Goal: Task Accomplishment & Management: Manage account settings

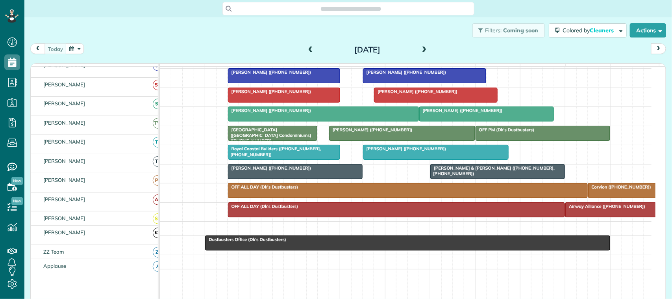
scroll to position [246, 0]
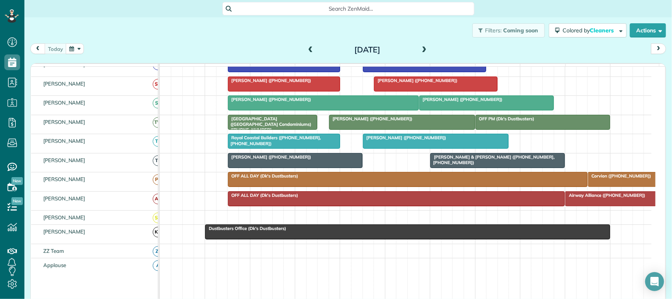
click at [271, 239] on div at bounding box center [408, 232] width 404 height 14
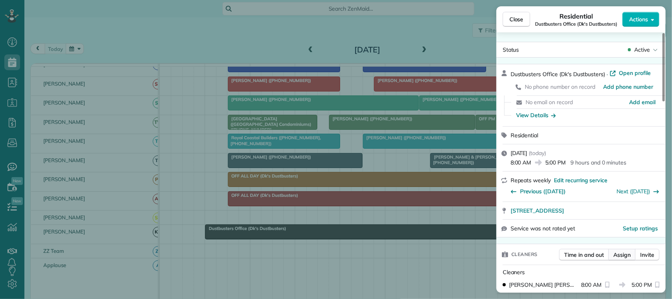
click at [629, 255] on span "Assign" at bounding box center [622, 255] width 17 height 8
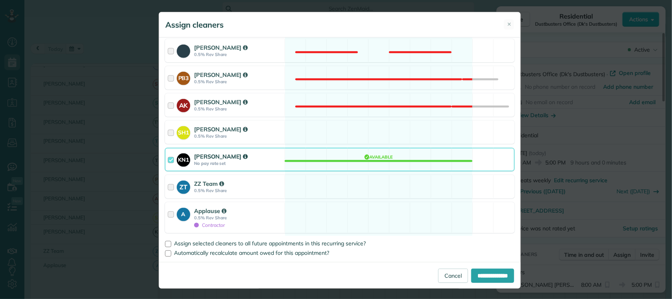
scroll to position [483, 0]
click at [256, 133] on strong "0.5% Rev Share" at bounding box center [238, 136] width 88 height 6
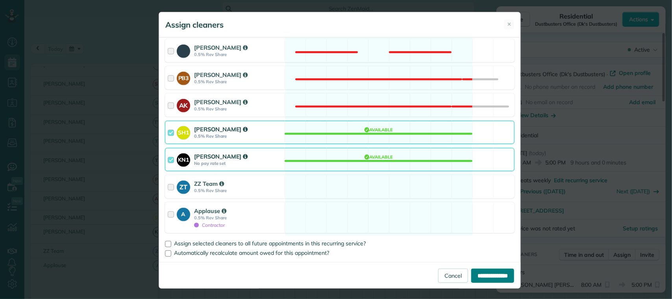
click at [481, 276] on input "**********" at bounding box center [493, 275] width 43 height 14
type input "**********"
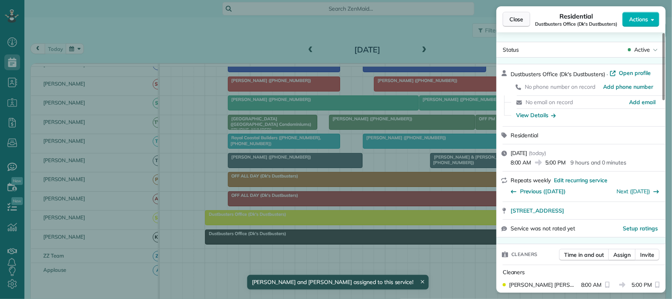
click at [517, 24] on button "Close" at bounding box center [517, 19] width 28 height 15
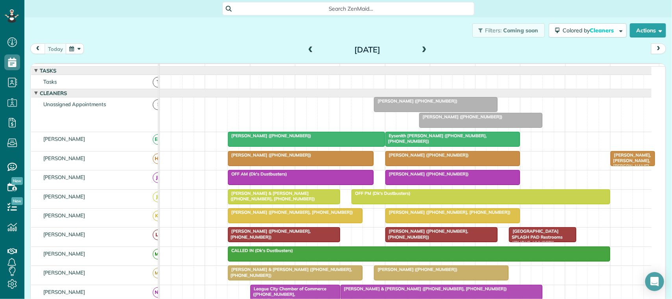
click at [424, 53] on span at bounding box center [424, 49] width 9 height 7
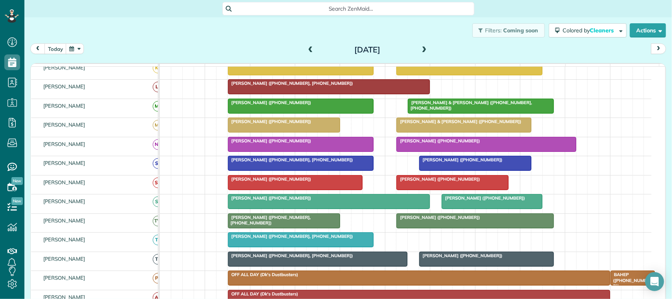
scroll to position [98, 0]
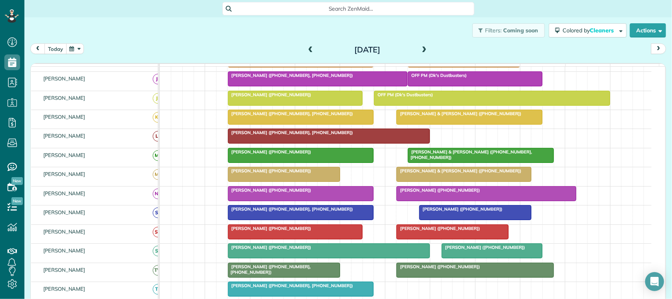
click at [60, 52] on button "today" at bounding box center [56, 48] width 22 height 11
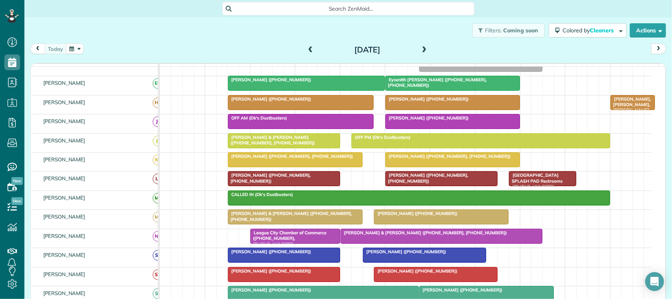
scroll to position [0, 0]
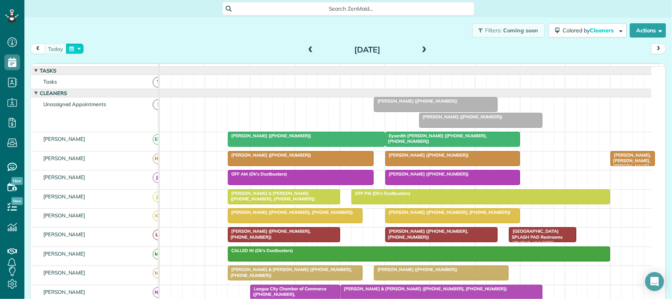
click at [73, 48] on button "button" at bounding box center [75, 48] width 18 height 11
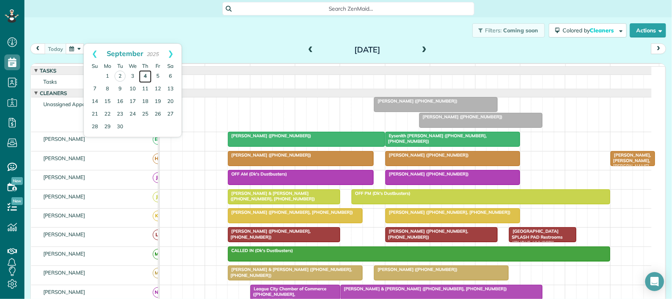
click at [144, 77] on link "4" at bounding box center [145, 76] width 13 height 13
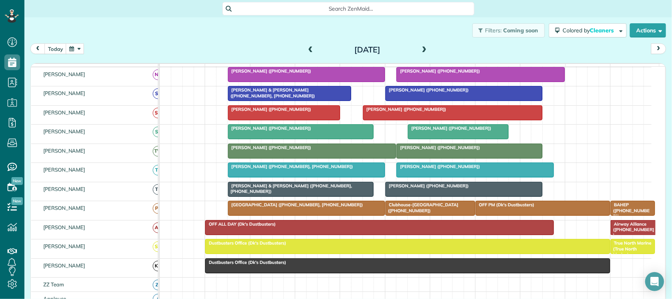
scroll to position [160, 0]
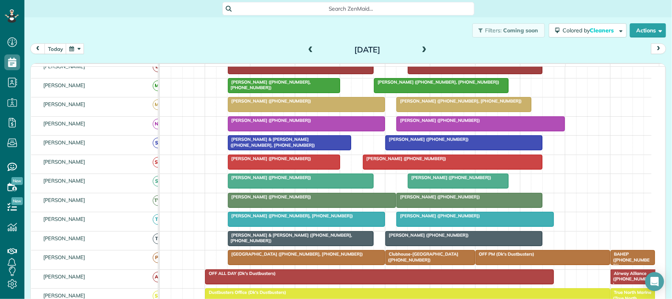
click at [74, 50] on button "button" at bounding box center [75, 48] width 18 height 11
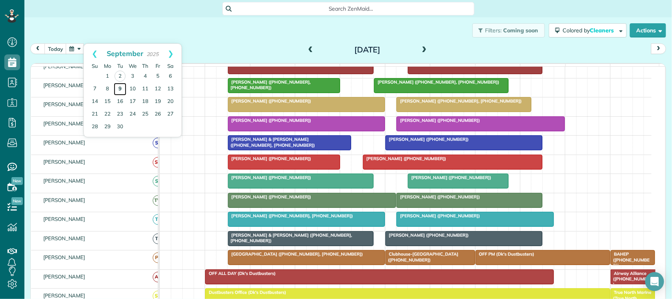
click at [120, 91] on link "9" at bounding box center [120, 89] width 13 height 13
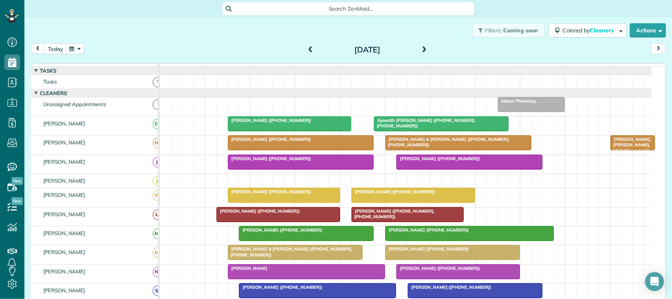
click at [420, 48] on span at bounding box center [424, 49] width 9 height 7
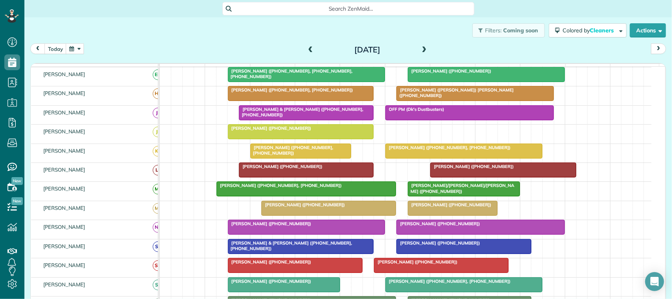
click at [311, 53] on span at bounding box center [310, 49] width 9 height 7
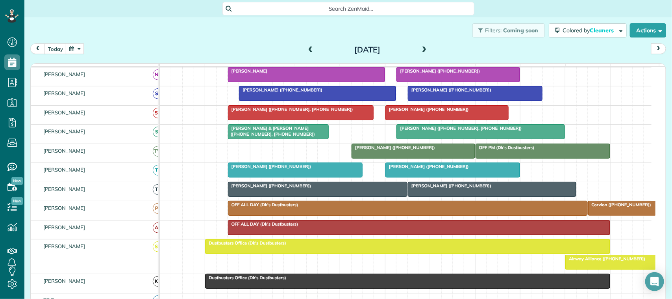
click at [424, 49] on span at bounding box center [424, 49] width 9 height 7
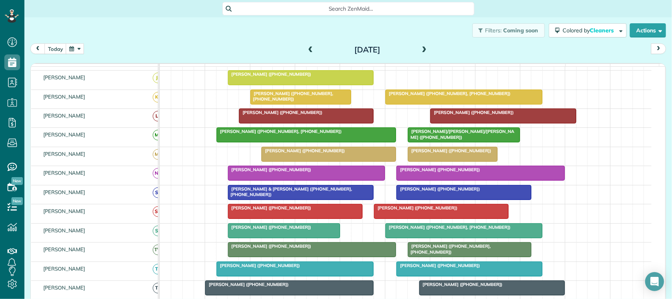
click at [420, 50] on span at bounding box center [424, 49] width 9 height 7
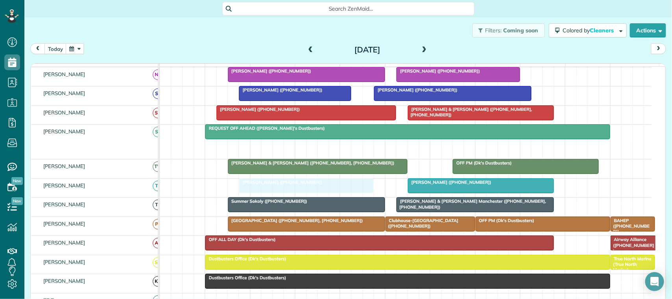
drag, startPoint x: 294, startPoint y: 158, endPoint x: 301, endPoint y: 203, distance: 45.0
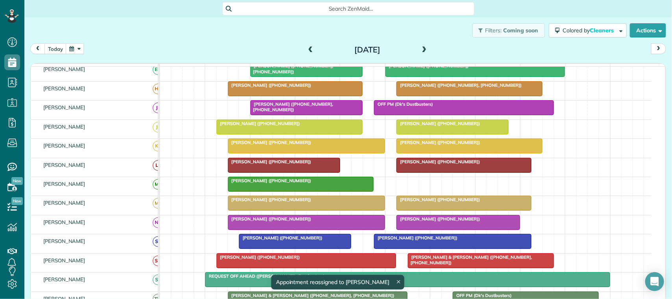
click at [306, 52] on span at bounding box center [310, 49] width 9 height 7
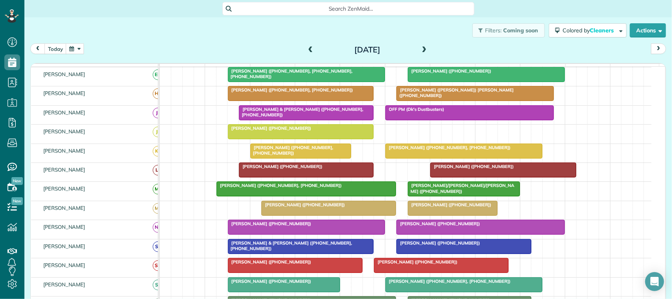
click at [425, 49] on div "[DATE]" at bounding box center [367, 49] width 126 height 13
click at [416, 52] on div "[DATE]" at bounding box center [367, 49] width 126 height 13
click at [420, 51] on span at bounding box center [424, 49] width 9 height 7
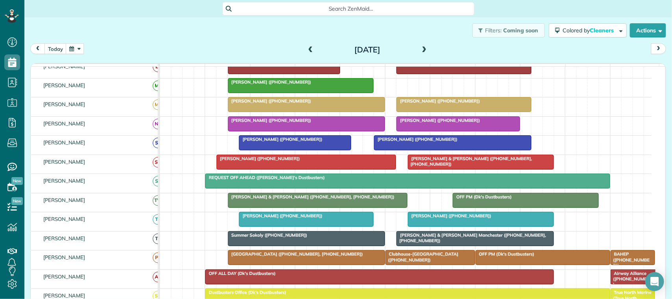
click at [420, 50] on span at bounding box center [424, 49] width 9 height 7
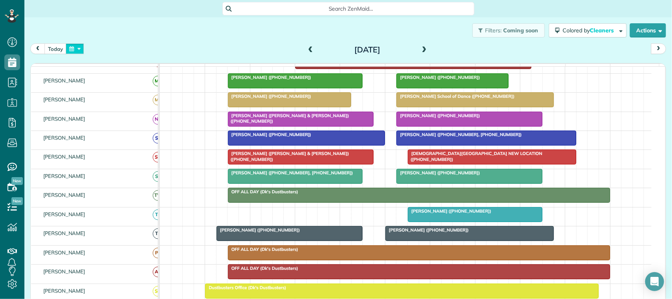
click at [78, 48] on button "button" at bounding box center [75, 48] width 18 height 11
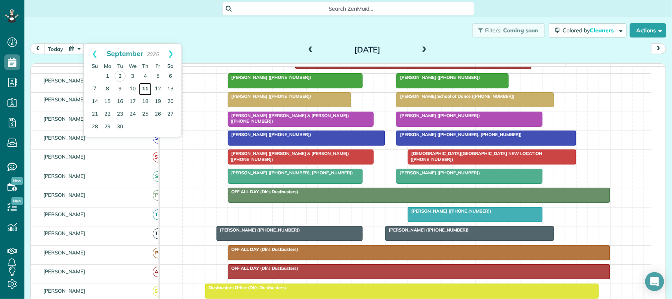
click at [145, 88] on link "11" at bounding box center [145, 89] width 13 height 13
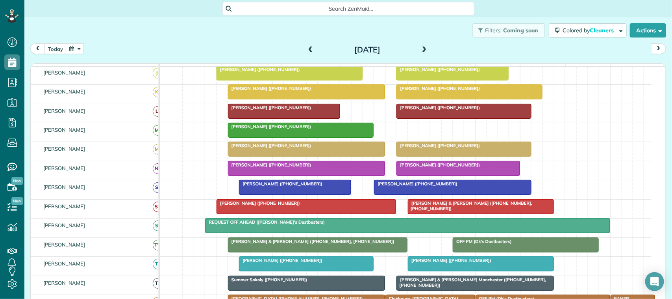
click at [307, 47] on span at bounding box center [310, 49] width 9 height 7
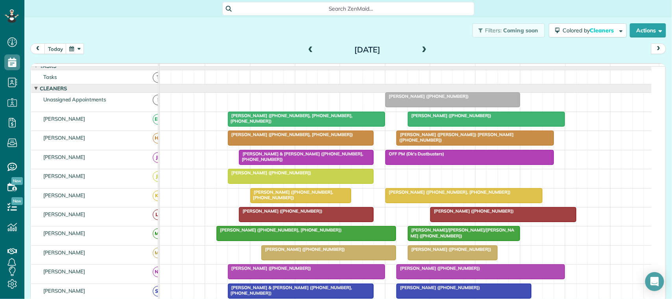
click at [421, 45] on span at bounding box center [424, 50] width 9 height 12
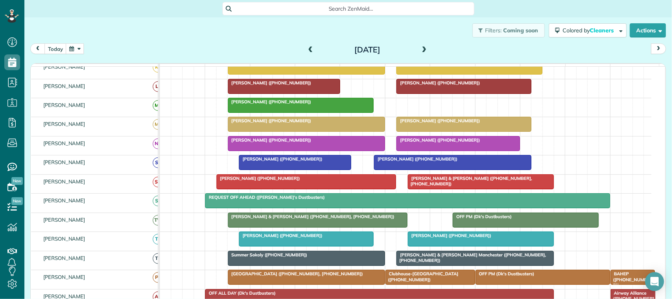
click at [309, 49] on span at bounding box center [310, 49] width 9 height 7
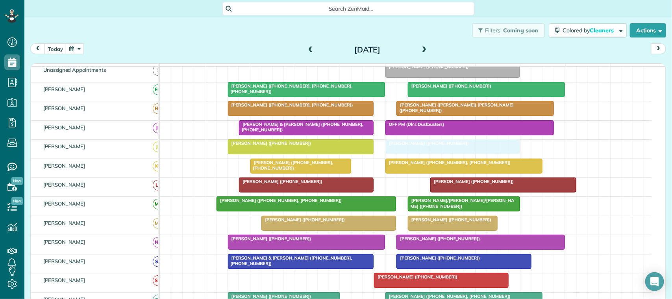
drag, startPoint x: 298, startPoint y: 189, endPoint x: 456, endPoint y: 148, distance: 163.4
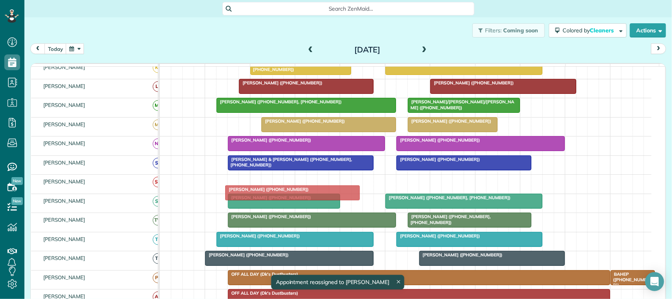
drag, startPoint x: 422, startPoint y: 193, endPoint x: 274, endPoint y: 195, distance: 147.7
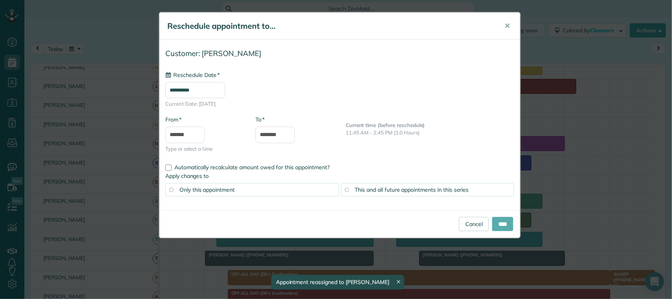
type input "**********"
click at [502, 226] on input "****" at bounding box center [502, 224] width 21 height 14
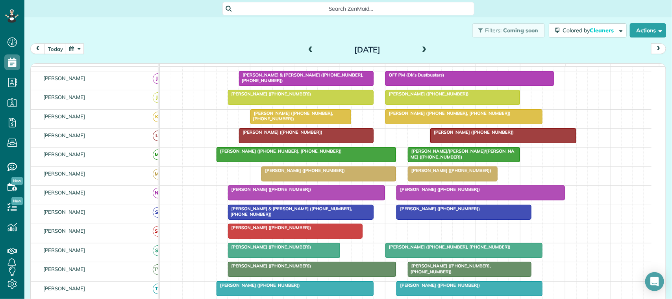
click at [420, 51] on span at bounding box center [424, 49] width 9 height 7
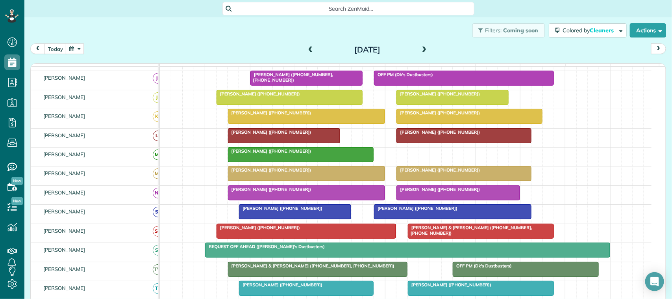
click at [420, 51] on span at bounding box center [424, 49] width 9 height 7
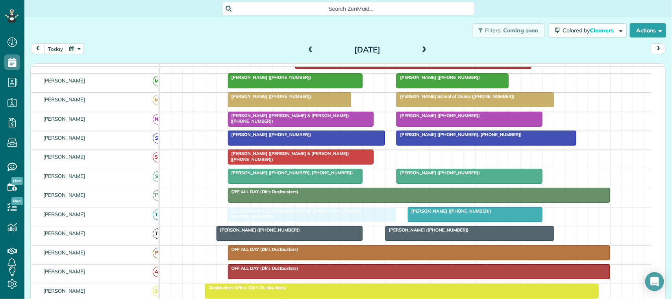
drag, startPoint x: 431, startPoint y: 170, endPoint x: 254, endPoint y: 224, distance: 184.9
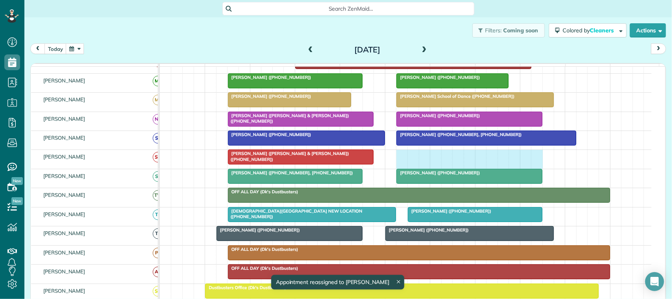
drag, startPoint x: 402, startPoint y: 166, endPoint x: 533, endPoint y: 166, distance: 130.8
click at [534, 166] on div "[PERSON_NAME] ([PERSON_NAME] & [PERSON_NAME]) ([PHONE_NUMBER])" at bounding box center [406, 159] width 492 height 19
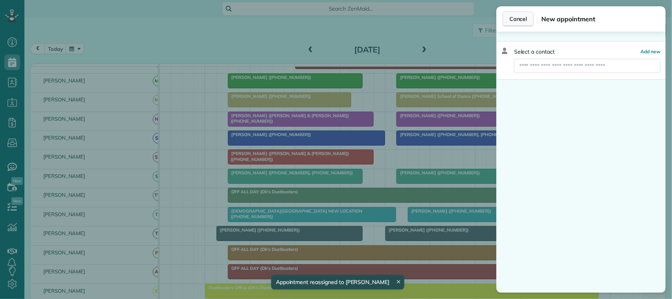
click at [513, 24] on button "Cancel" at bounding box center [518, 18] width 31 height 15
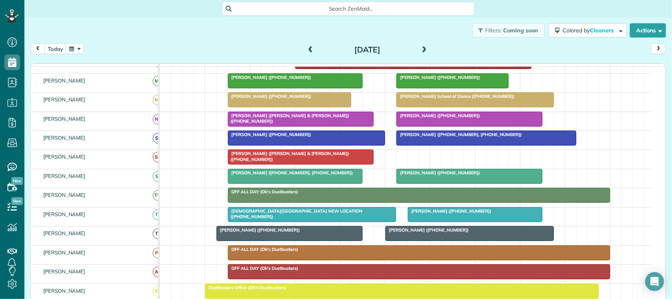
drag, startPoint x: 80, startPoint y: 48, endPoint x: 83, endPoint y: 52, distance: 4.8
click at [80, 48] on button "button" at bounding box center [75, 48] width 18 height 11
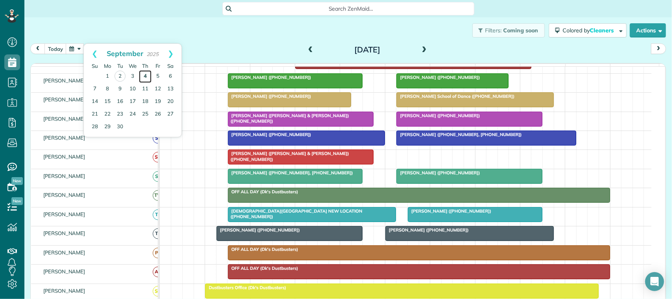
click at [141, 75] on link "4" at bounding box center [145, 76] width 13 height 13
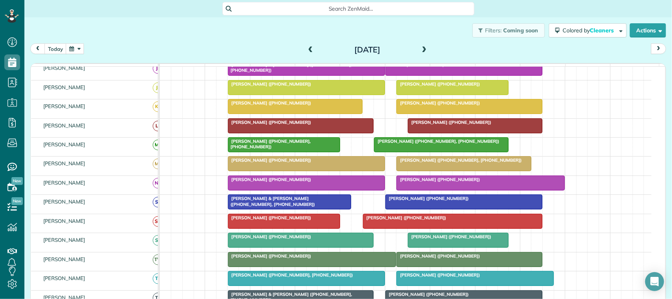
click at [431, 220] on span "[PERSON_NAME] ([PHONE_NUMBER])" at bounding box center [405, 218] width 84 height 6
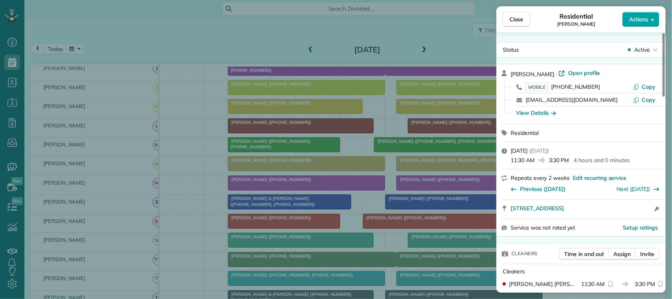
click at [629, 20] on span "Actions" at bounding box center [638, 19] width 19 height 8
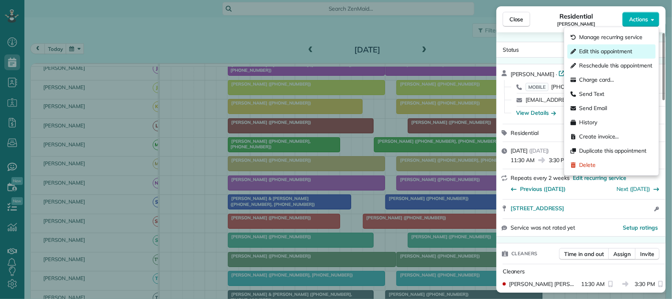
click at [623, 56] on div "Edit this appointment" at bounding box center [612, 52] width 88 height 14
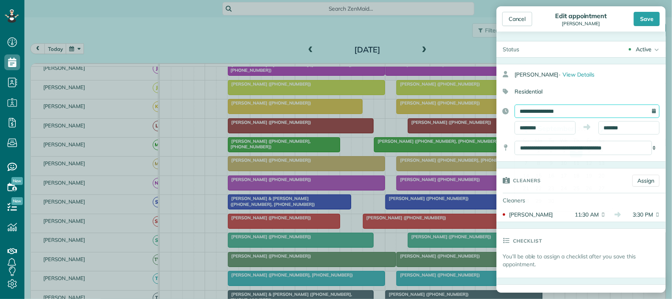
click at [550, 113] on input "**********" at bounding box center [587, 110] width 145 height 13
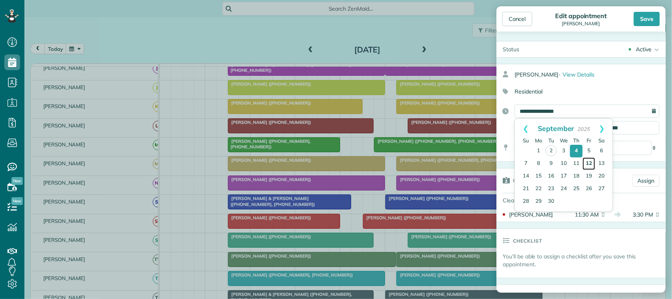
click at [591, 164] on link "12" at bounding box center [589, 163] width 13 height 13
type input "**********"
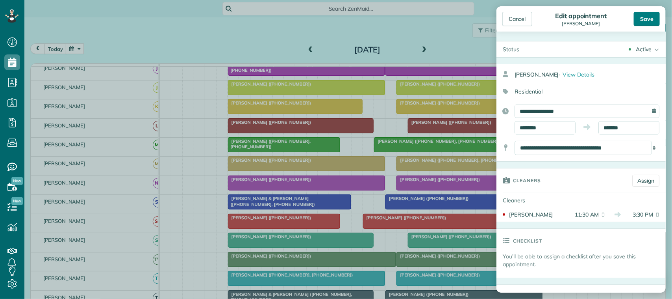
click at [639, 25] on div "Save" at bounding box center [647, 19] width 26 height 14
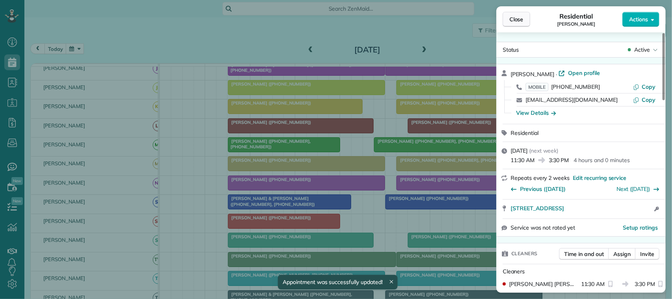
click at [516, 20] on span "Close" at bounding box center [517, 19] width 14 height 8
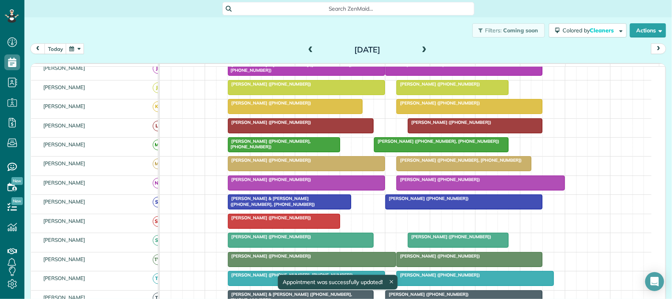
click at [72, 46] on button "button" at bounding box center [75, 48] width 18 height 11
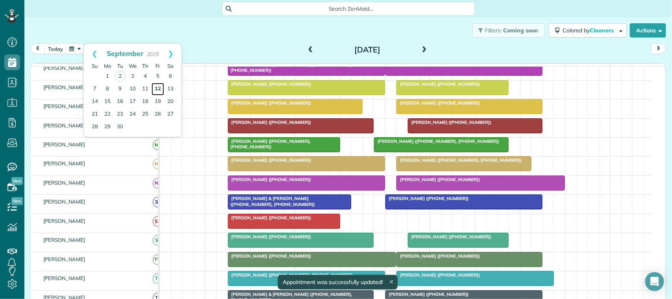
click at [160, 87] on link "12" at bounding box center [158, 89] width 13 height 13
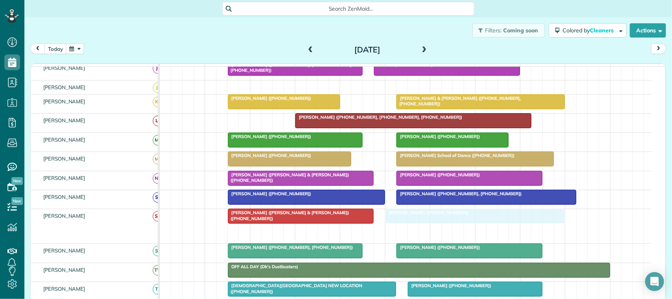
drag, startPoint x: 396, startPoint y: 240, endPoint x: 415, endPoint y: 234, distance: 20.1
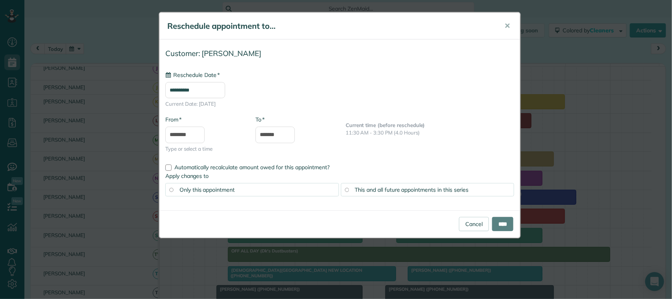
type input "**********"
click at [503, 223] on input "****" at bounding box center [502, 224] width 21 height 14
